Goal: Transaction & Acquisition: Book appointment/travel/reservation

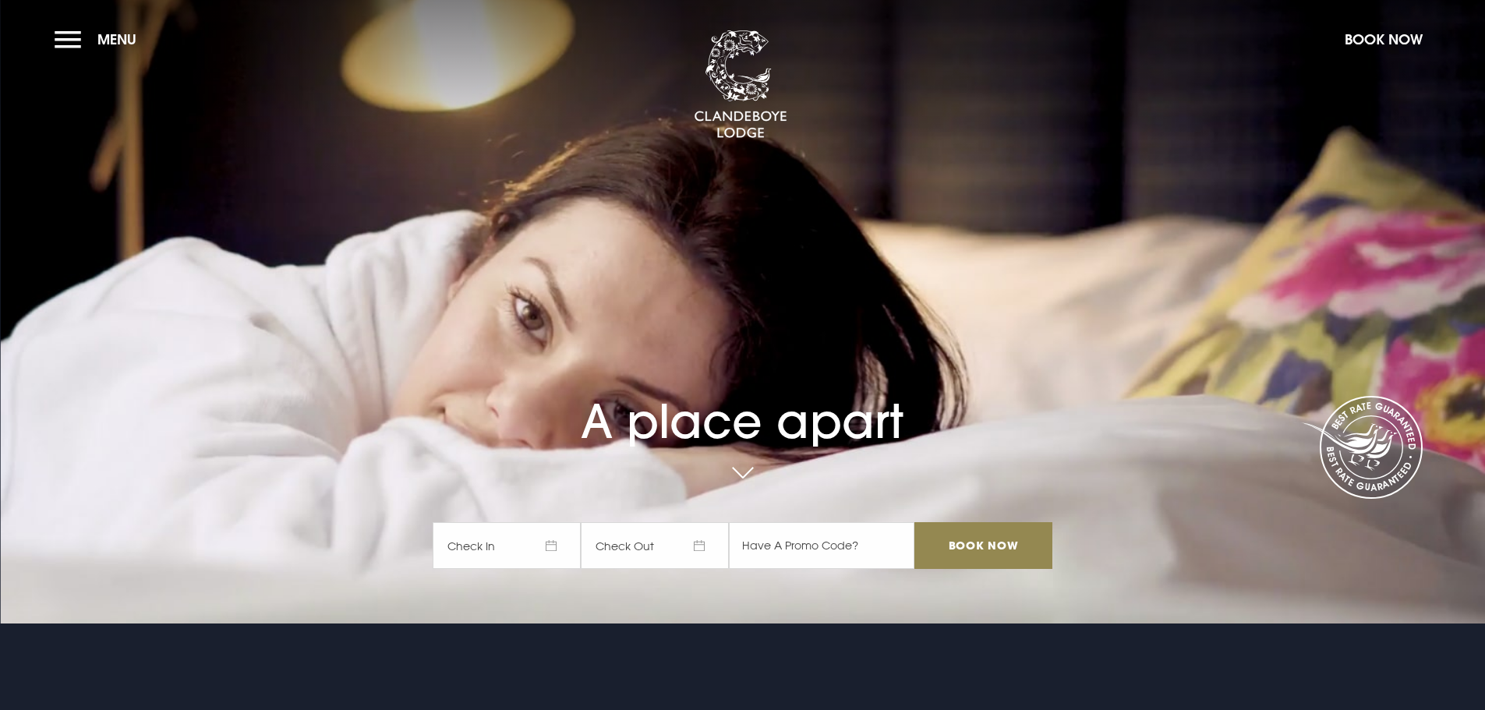
click at [509, 548] on span "Check In" at bounding box center [507, 545] width 148 height 47
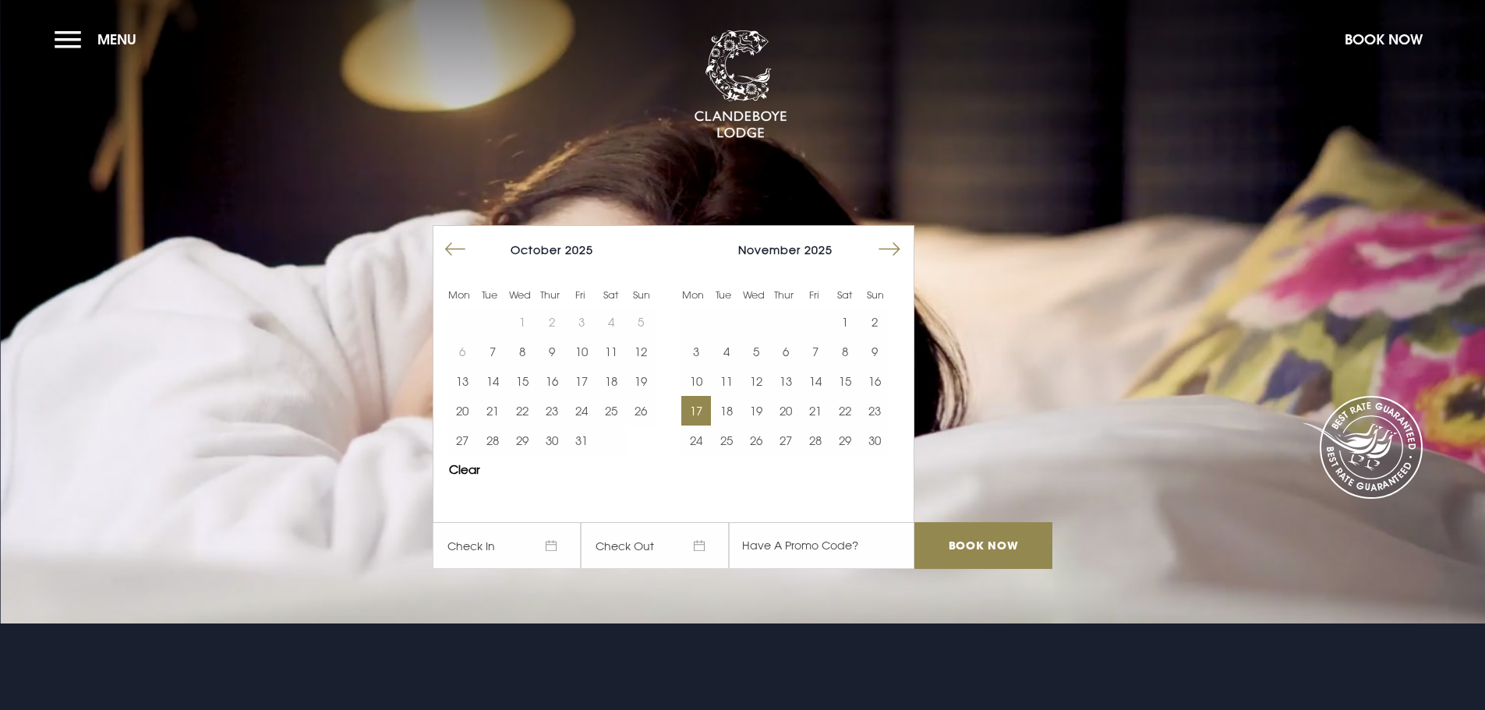
click at [700, 412] on button "17" at bounding box center [696, 411] width 30 height 30
click at [739, 412] on button "18" at bounding box center [726, 411] width 30 height 30
click at [1002, 538] on input "Book Now" at bounding box center [982, 545] width 137 height 47
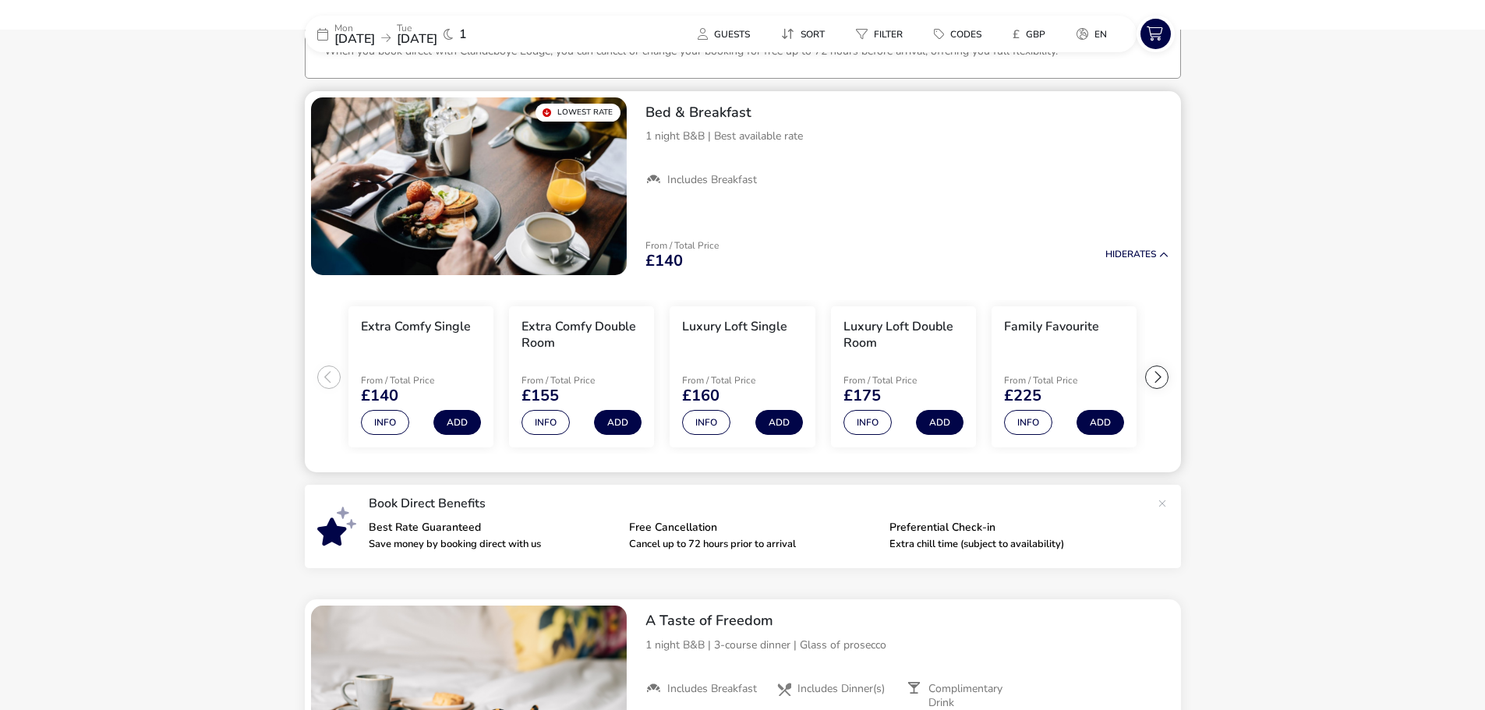
scroll to position [121, 0]
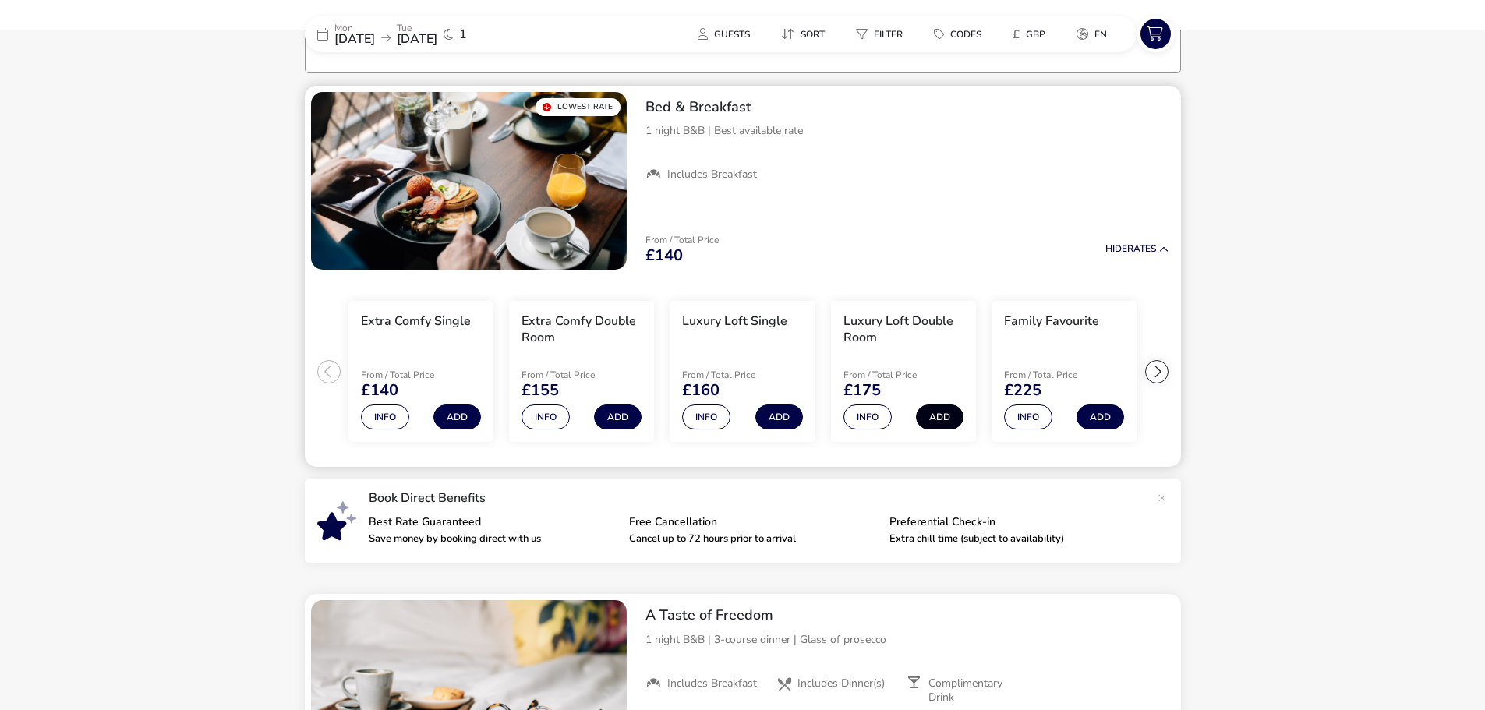
click at [949, 418] on button "Add" at bounding box center [940, 417] width 48 height 25
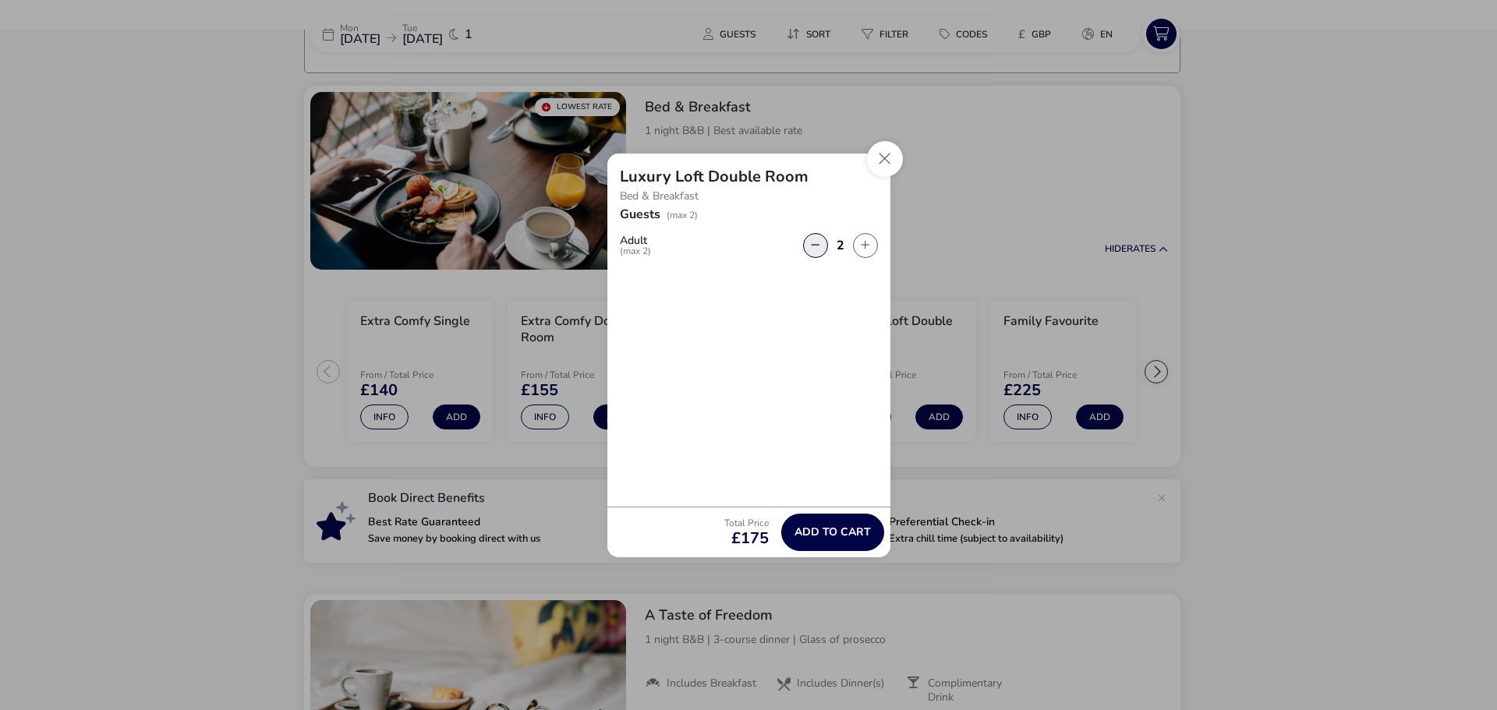
click at [813, 248] on button "button" at bounding box center [815, 245] width 25 height 25
type input "1"
drag, startPoint x: 1496, startPoint y: 1, endPoint x: 887, endPoint y: 167, distance: 631.0
click at [887, 164] on button "Close" at bounding box center [885, 159] width 36 height 36
